Goal: Task Accomplishment & Management: Manage account settings

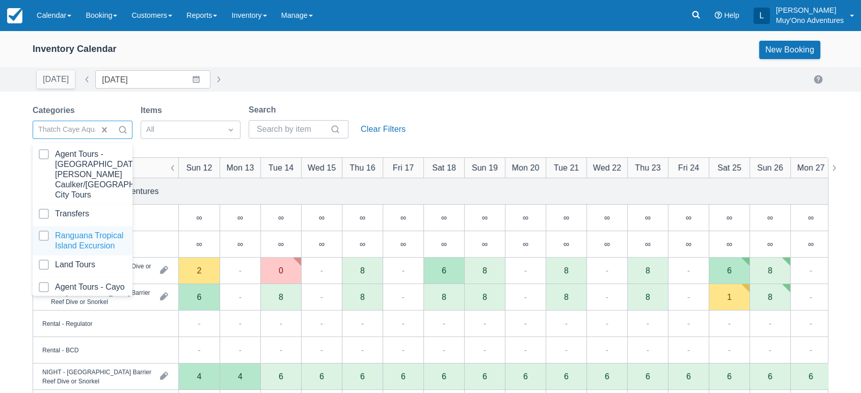
scroll to position [101, 0]
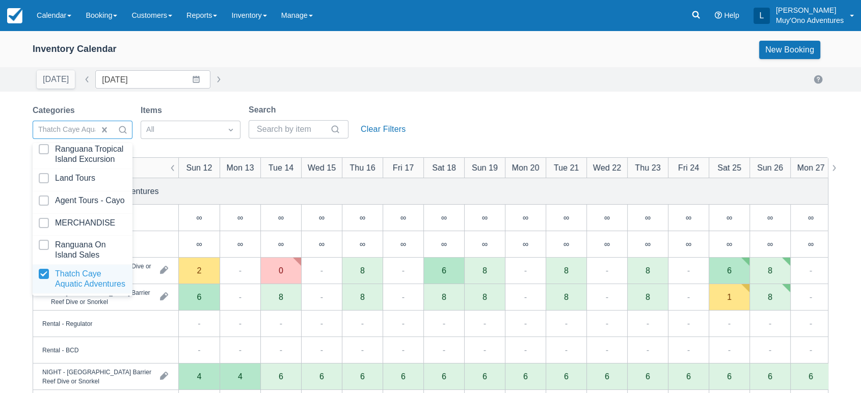
click at [66, 265] on div "Thatch Caye Aquatic Adventures" at bounding box center [83, 279] width 100 height 29
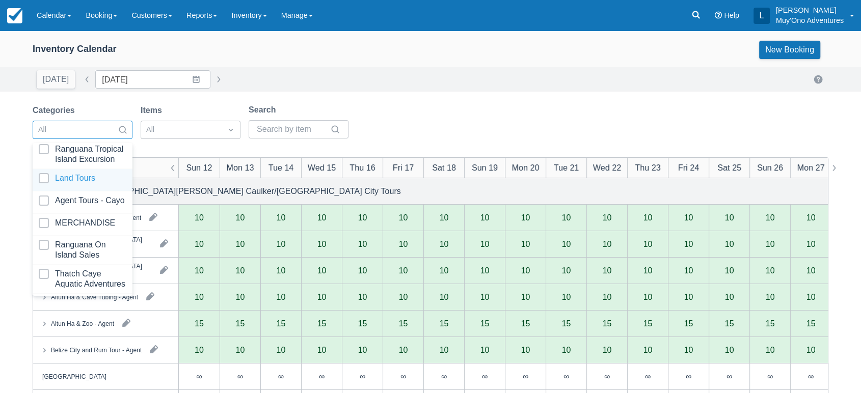
click at [87, 173] on div at bounding box center [83, 180] width 88 height 14
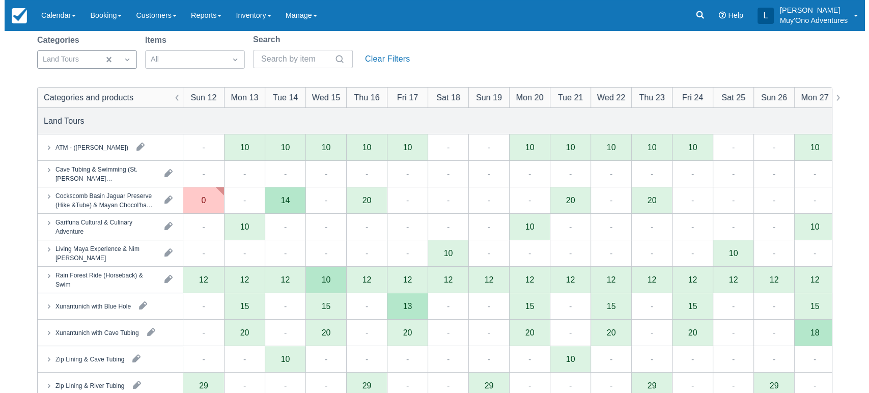
scroll to position [73, 0]
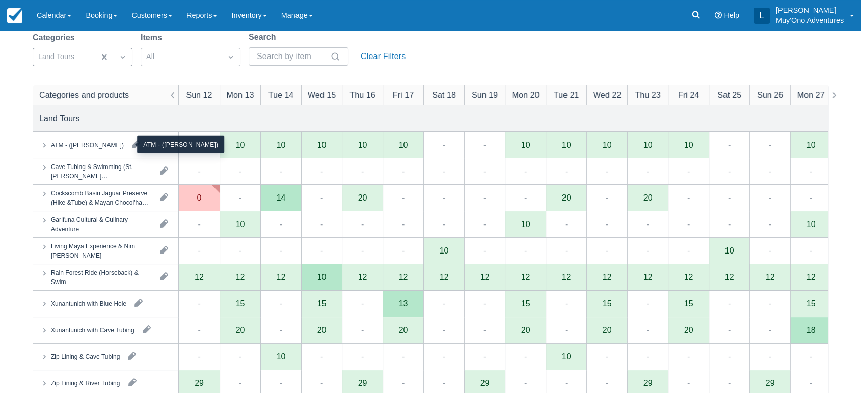
click at [124, 148] on div "ATM - ([PERSON_NAME])" at bounding box center [87, 144] width 73 height 9
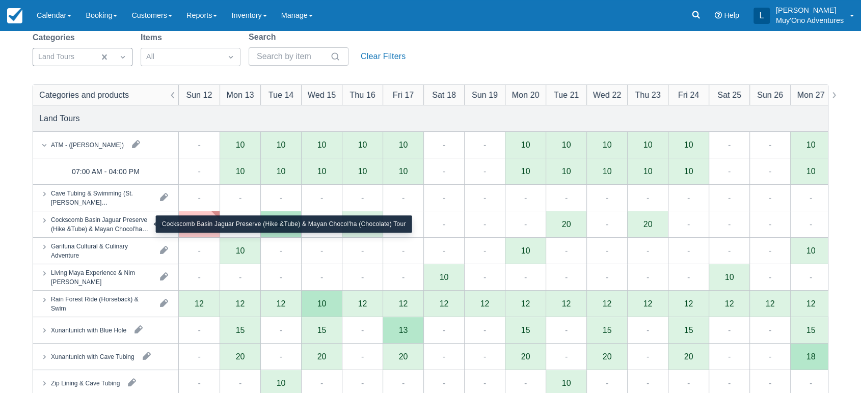
click at [125, 219] on div "Cockscomb Basin Jaguar Preserve (Hike &Tube) & Mayan Chocol'ha (Chocolate) Tour" at bounding box center [101, 224] width 101 height 18
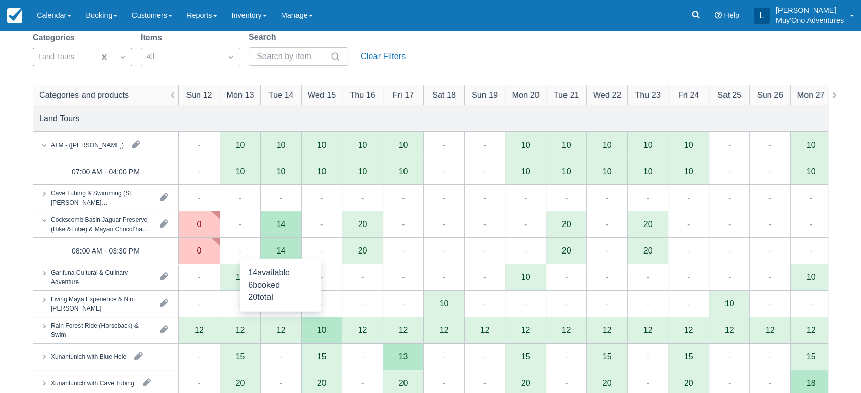
click at [282, 250] on div "14" at bounding box center [281, 250] width 9 height 8
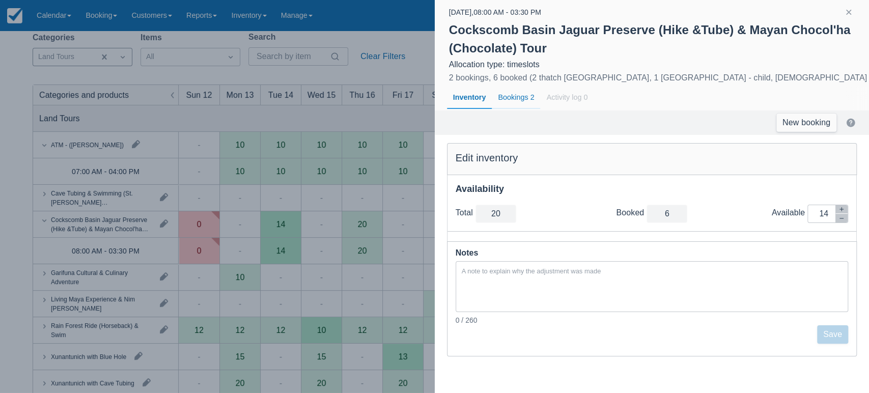
click at [524, 97] on div "Bookings 2" at bounding box center [516, 97] width 48 height 23
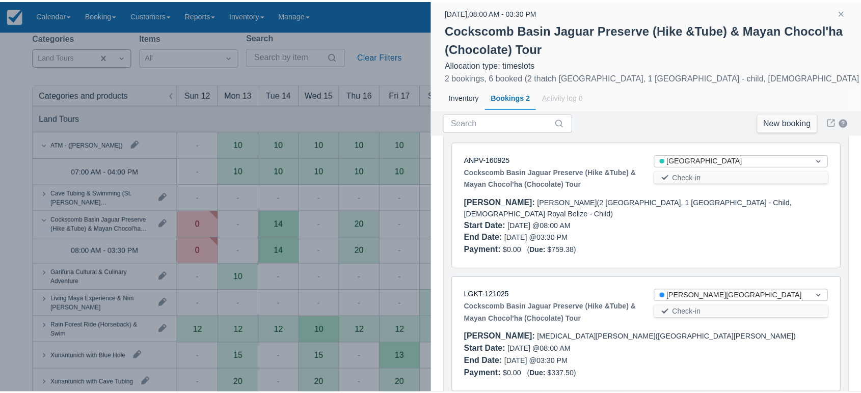
scroll to position [62, 0]
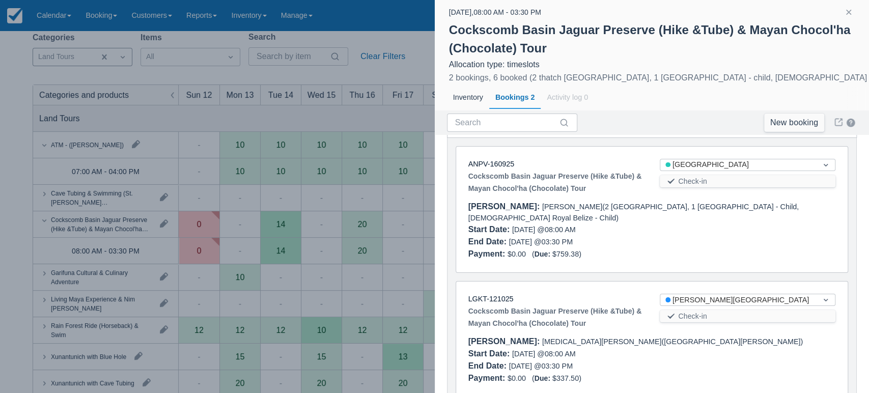
click at [222, 116] on div at bounding box center [434, 196] width 869 height 393
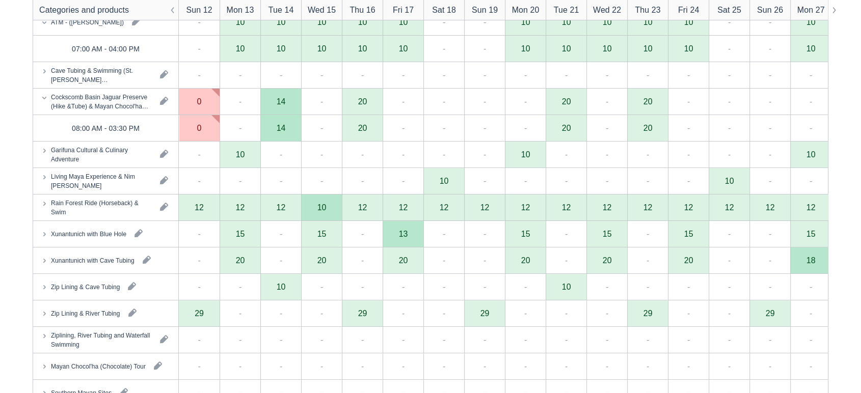
scroll to position [198, 0]
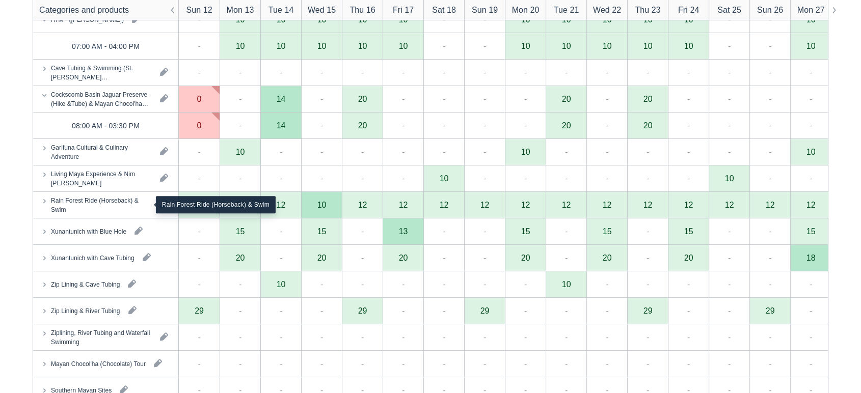
click at [102, 198] on div "Rain Forest Ride (Horseback) & Swim" at bounding box center [101, 205] width 101 height 18
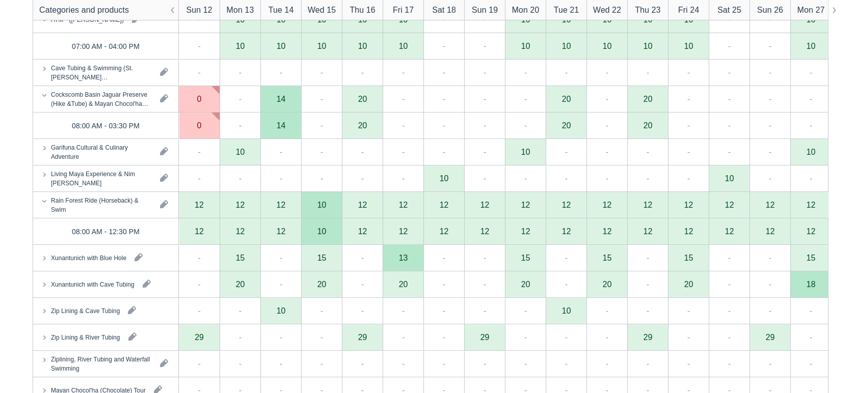
click at [90, 304] on div "Zip Lining & Cave Tubing" at bounding box center [105, 311] width 145 height 26
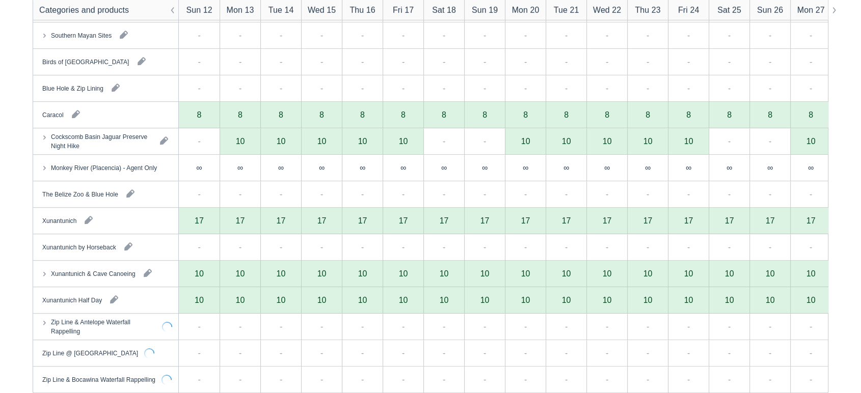
scroll to position [626, 0]
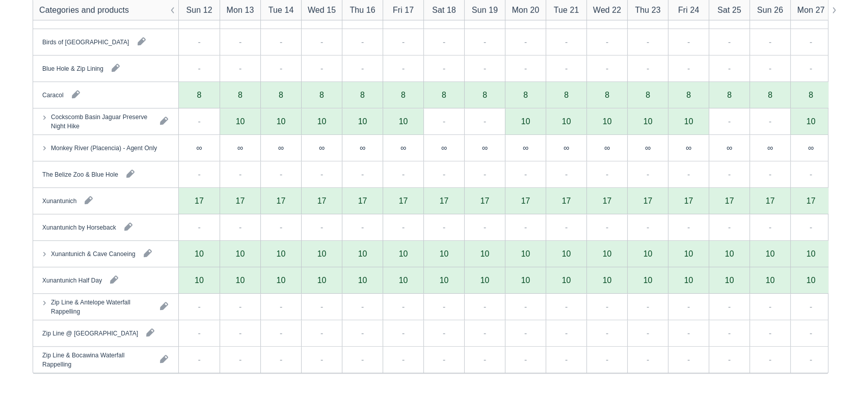
click at [84, 288] on div "Xunantunich Half Day" at bounding box center [105, 280] width 145 height 26
click at [285, 288] on div "10 available 0 booked 10 total" at bounding box center [280, 314] width 81 height 53
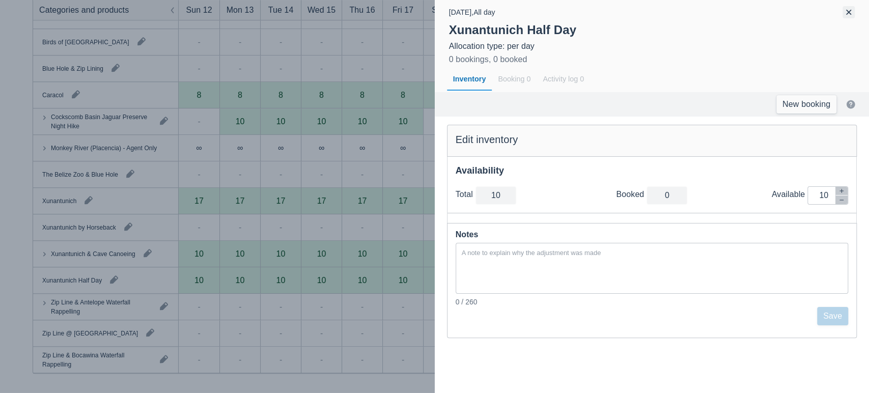
click at [852, 14] on button "button" at bounding box center [849, 12] width 12 height 12
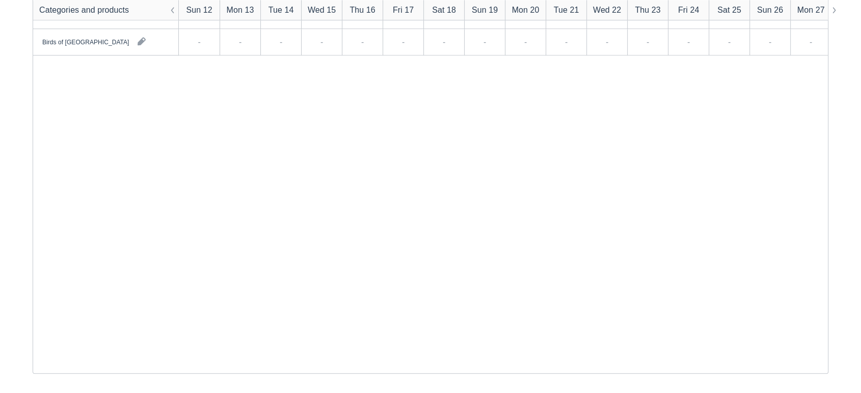
scroll to position [0, 0]
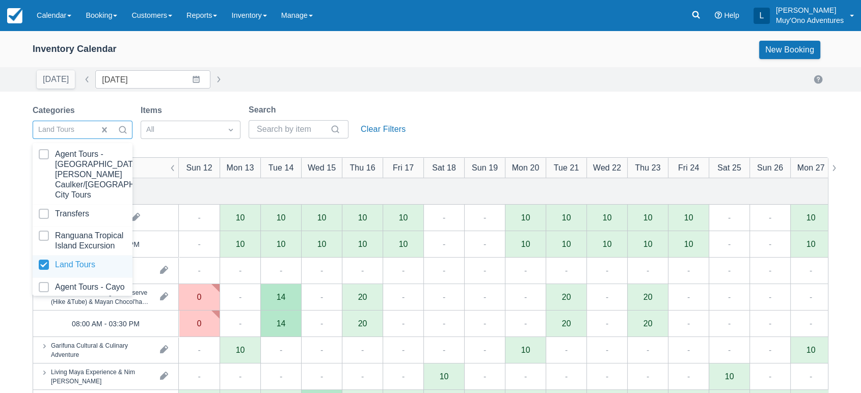
click at [71, 269] on div at bounding box center [83, 267] width 88 height 14
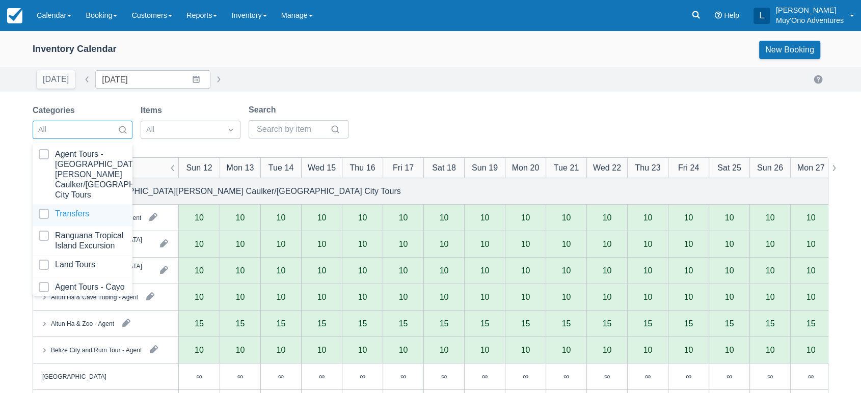
scroll to position [101, 0]
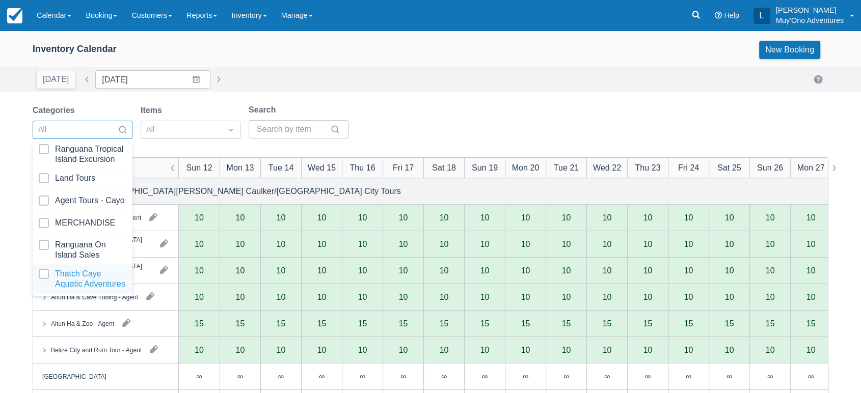
click at [66, 269] on div at bounding box center [83, 279] width 88 height 20
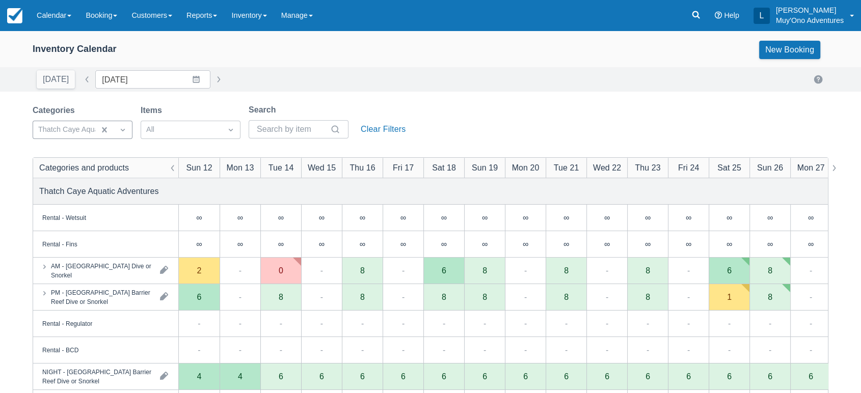
click at [457, 111] on div "Categories Thatch Caye Aquatic Adventures Items All Search Clear Filters" at bounding box center [431, 124] width 796 height 41
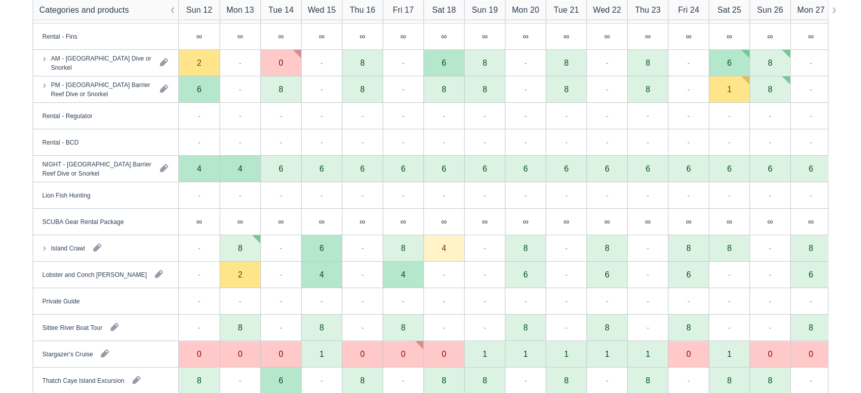
scroll to position [229, 0]
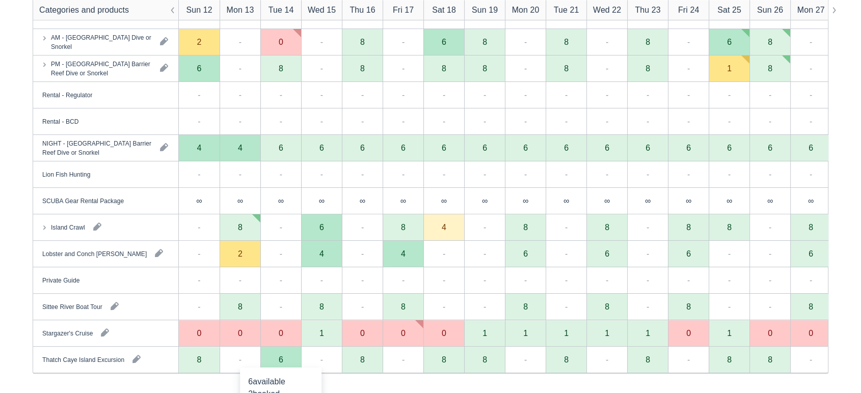
click at [282, 363] on div "6" at bounding box center [281, 359] width 5 height 8
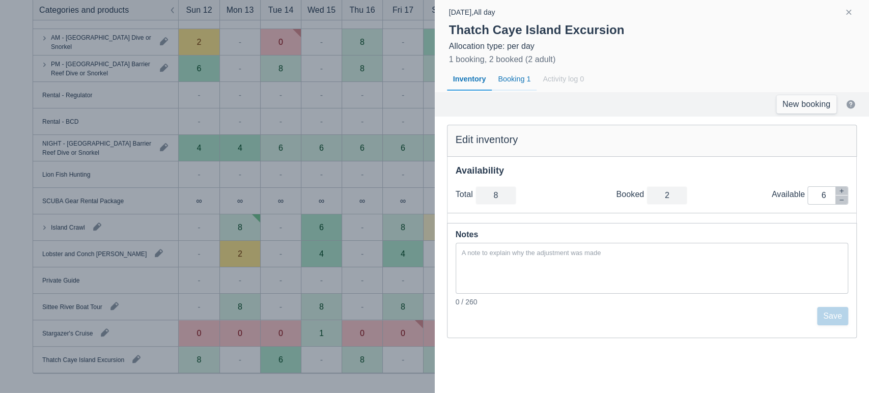
click at [516, 75] on div "Booking 1" at bounding box center [514, 79] width 45 height 23
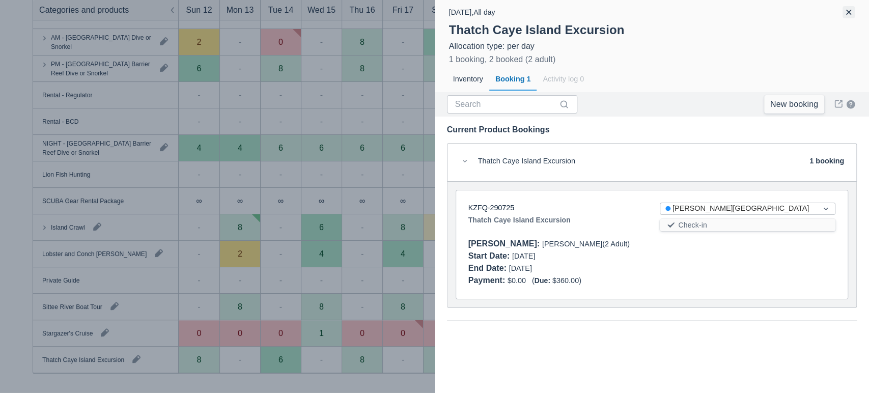
click at [849, 13] on button "button" at bounding box center [849, 12] width 12 height 12
